Goal: Navigation & Orientation: Find specific page/section

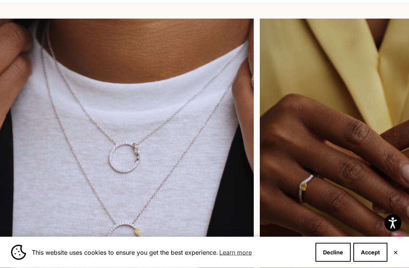
scroll to position [824, 0]
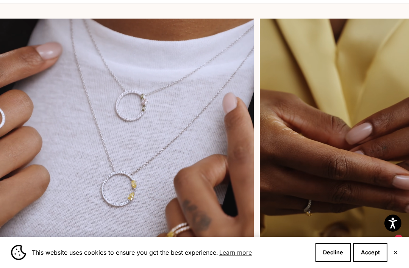
click at [300, 177] on video at bounding box center [387, 146] width 254 height 254
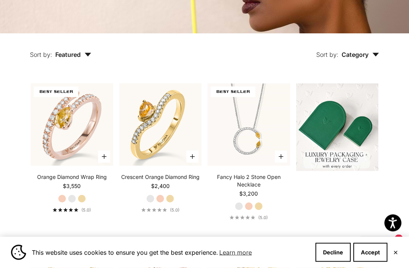
scroll to position [155, 0]
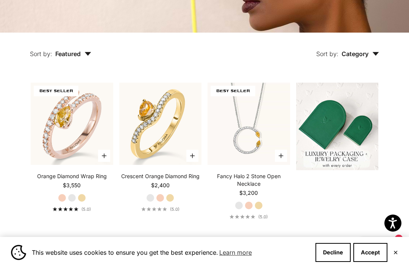
click at [82, 157] on img at bounding box center [71, 123] width 90 height 90
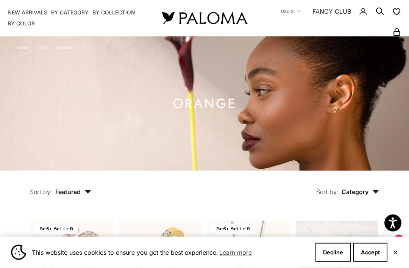
scroll to position [0, 0]
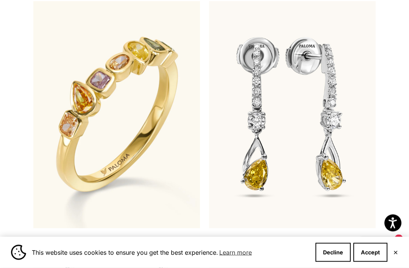
scroll to position [284, 0]
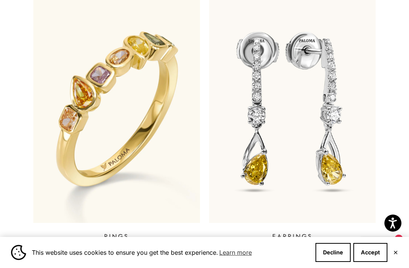
click at [302, 163] on img at bounding box center [292, 109] width 166 height 227
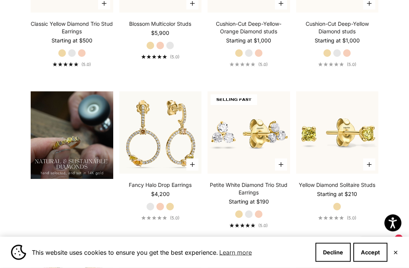
scroll to position [468, 0]
click at [176, 172] on img at bounding box center [160, 132] width 90 height 90
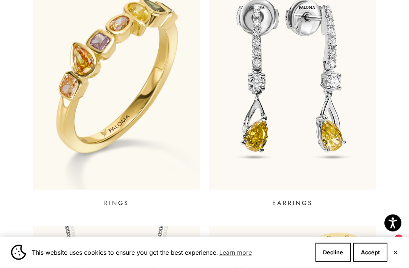
scroll to position [317, 0]
click at [306, 198] on p "EARRINGS" at bounding box center [292, 202] width 40 height 9
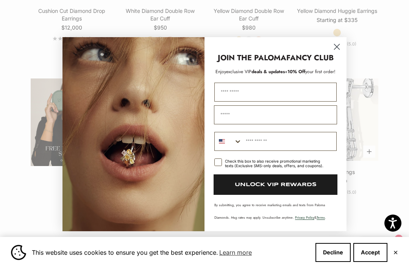
scroll to position [1121, 0]
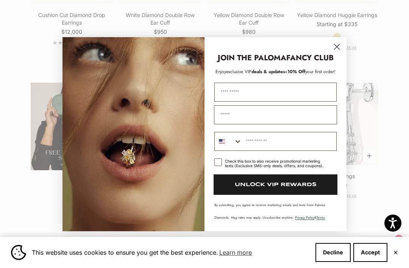
click at [336, 49] on icon "Close dialog" at bounding box center [336, 46] width 5 height 5
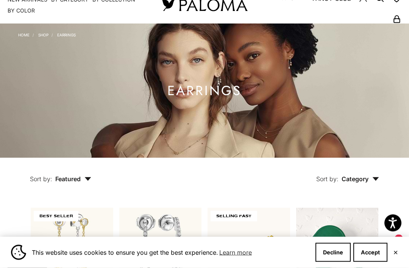
scroll to position [0, 0]
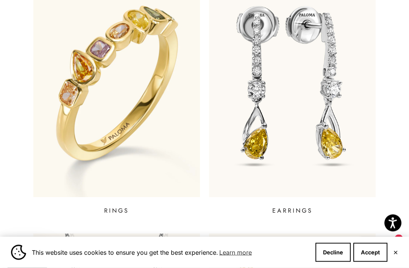
scroll to position [310, 0]
click at [124, 106] on img at bounding box center [116, 83] width 166 height 227
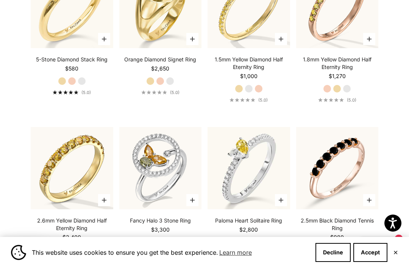
scroll to position [1713, 0]
